Goal: Information Seeking & Learning: Find specific fact

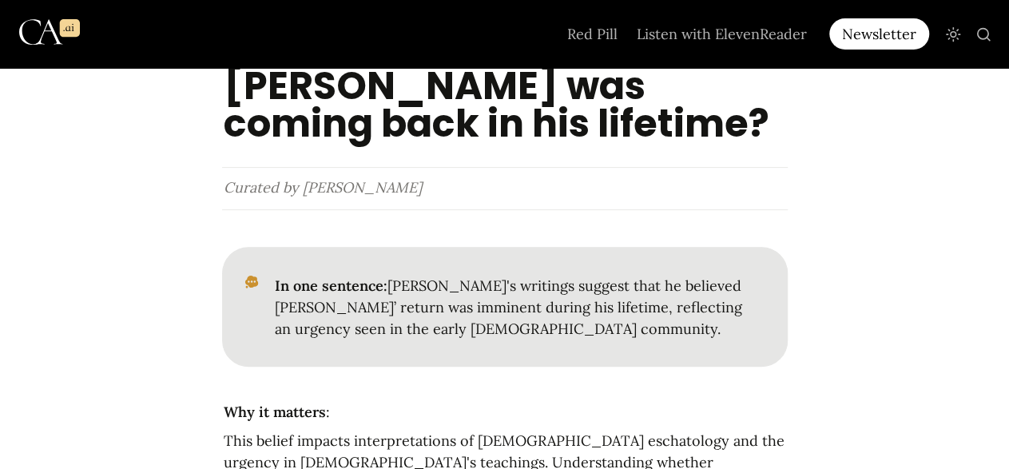
scroll to position [177, 0]
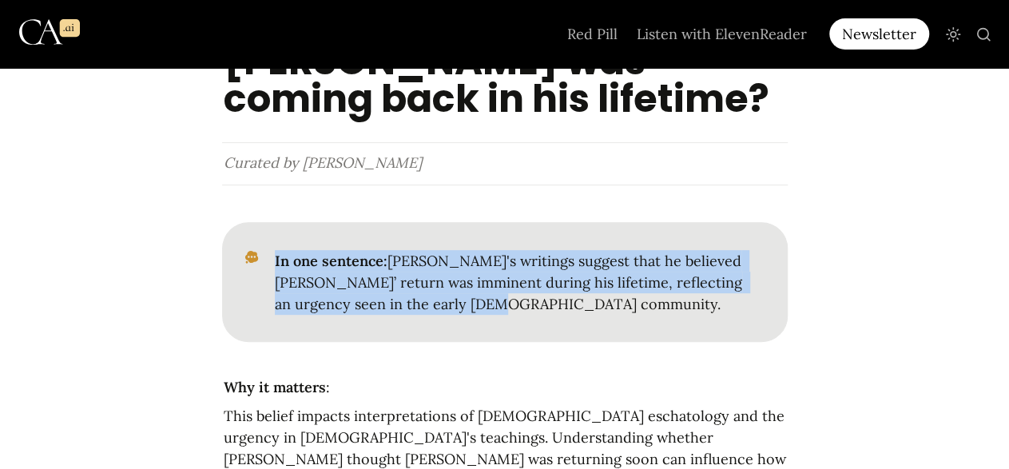
drag, startPoint x: 275, startPoint y: 217, endPoint x: 451, endPoint y: 273, distance: 184.4
click at [451, 273] on p "In one sentence: [PERSON_NAME]'s writings suggest that he believed [PERSON_NAME…" at bounding box center [517, 282] width 489 height 69
copy p "In one sentence: [PERSON_NAME]'s writings suggest that he believed [PERSON_NAME…"
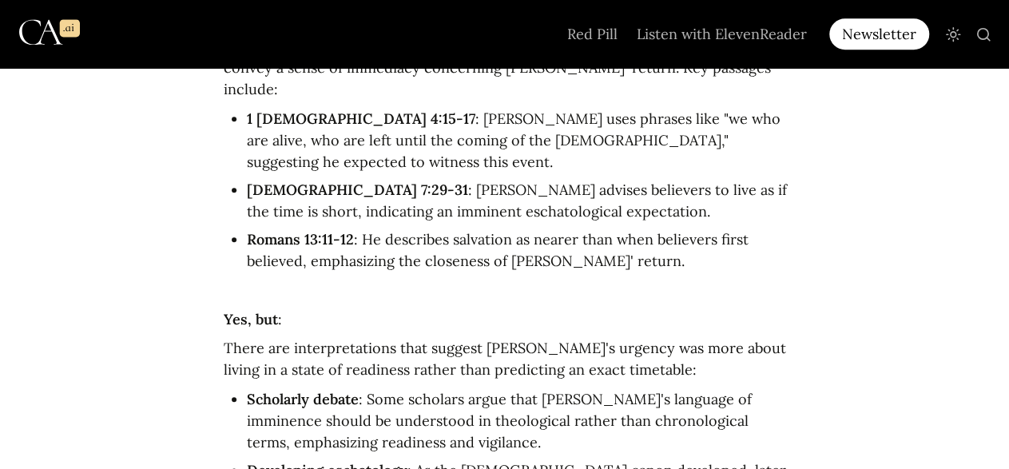
scroll to position [700, 0]
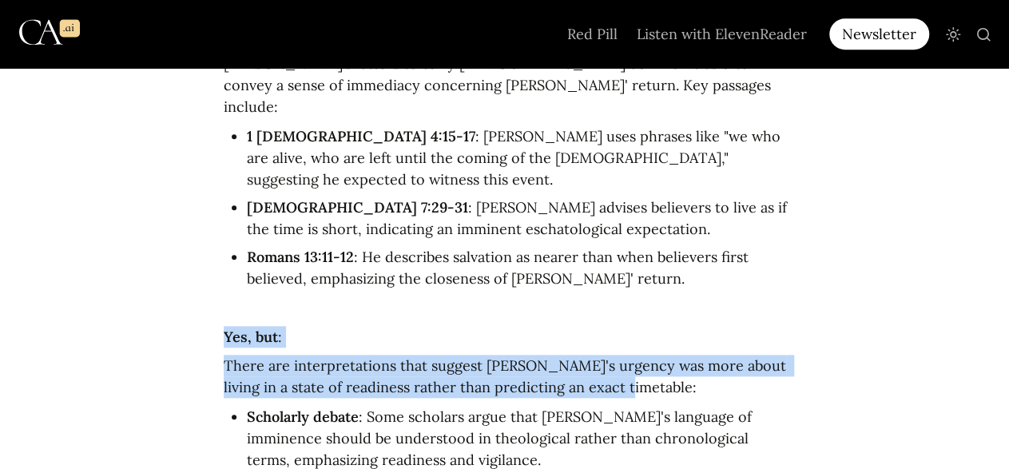
drag, startPoint x: 628, startPoint y: 284, endPoint x: 218, endPoint y: 220, distance: 415.5
copy article "Yes, but : There are interpretations that suggest [PERSON_NAME]'s urgency was m…"
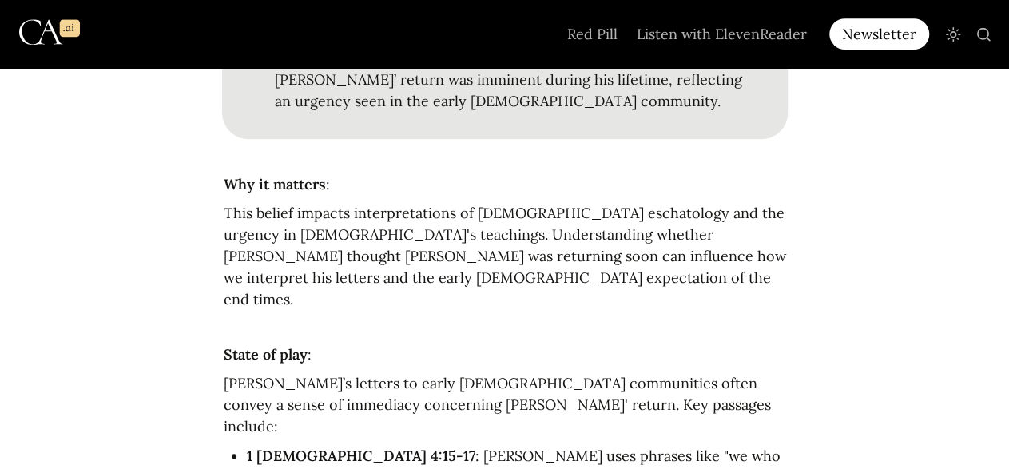
scroll to position [415, 0]
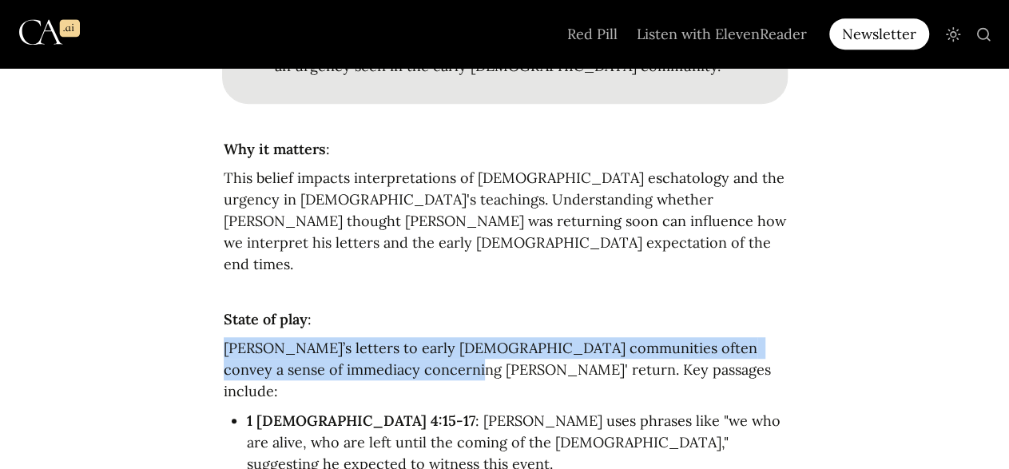
drag, startPoint x: 393, startPoint y: 310, endPoint x: 204, endPoint y: 278, distance: 191.9
copy p "[PERSON_NAME]’s letters to early [DEMOGRAPHIC_DATA] communities often convey a …"
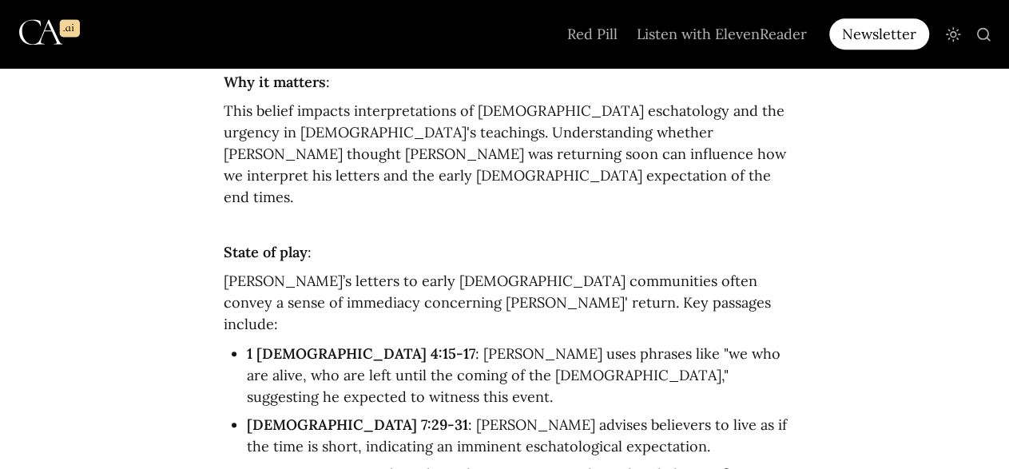
scroll to position [508, 0]
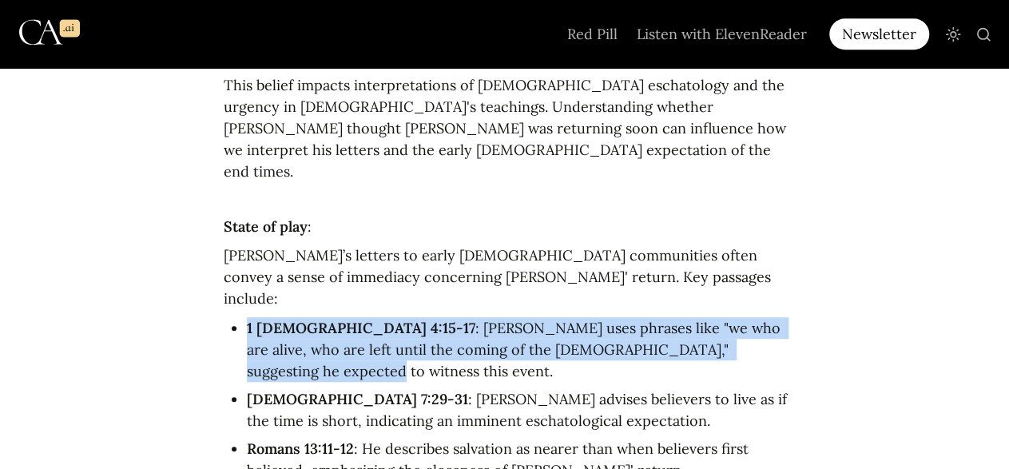
drag, startPoint x: 756, startPoint y: 269, endPoint x: 223, endPoint y: 248, distance: 533.9
click at [223, 313] on ul "1 [DEMOGRAPHIC_DATA] 4:15-17 : [PERSON_NAME] uses phrases like "we who are aliv…" at bounding box center [504, 399] width 565 height 172
copy li "1 [DEMOGRAPHIC_DATA] 4:15-17 : [PERSON_NAME] uses phrases like "we who are aliv…"
